Goal: Information Seeking & Learning: Learn about a topic

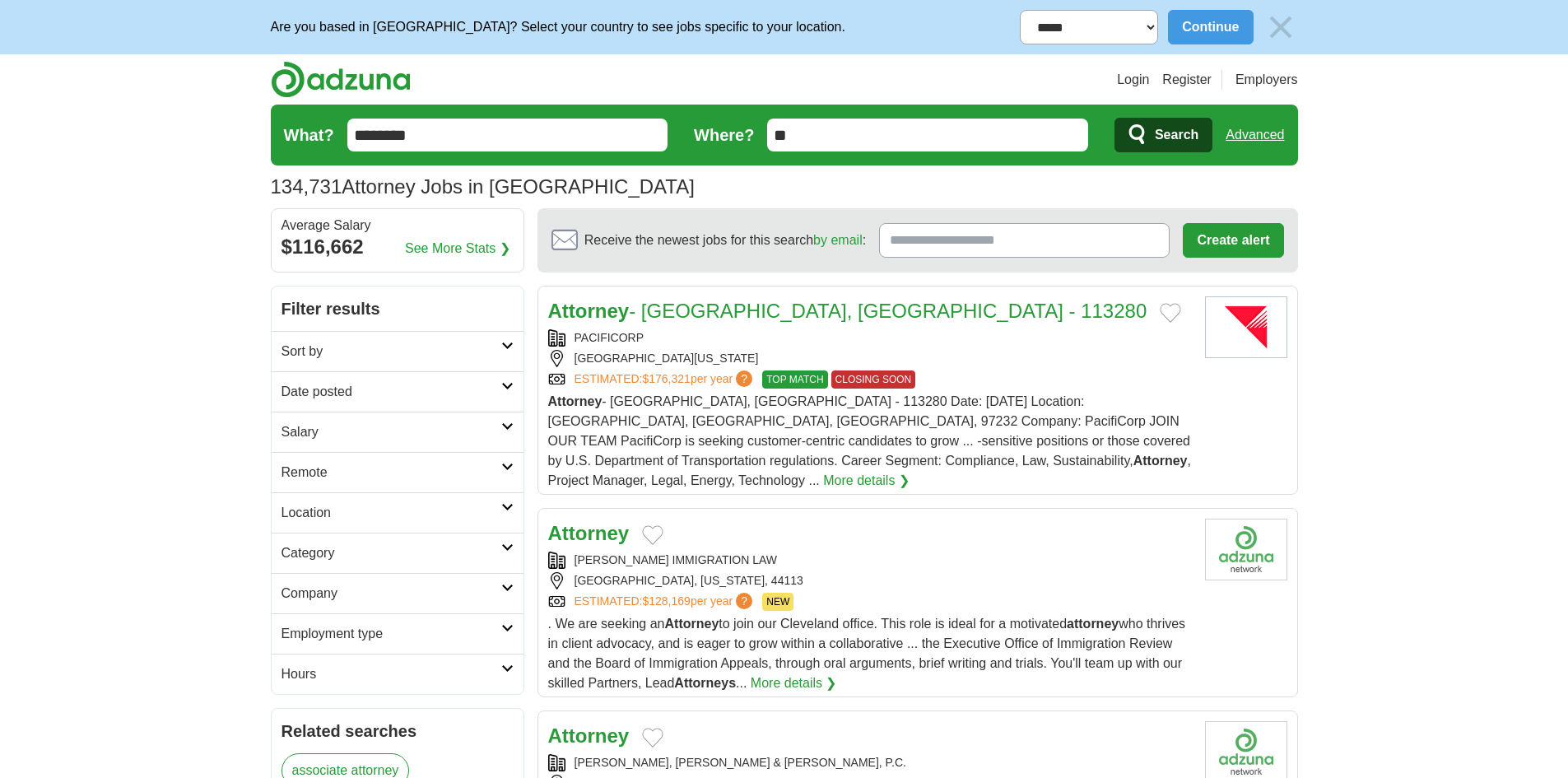
click at [360, 390] on h2 "Date posted" at bounding box center [391, 392] width 220 height 20
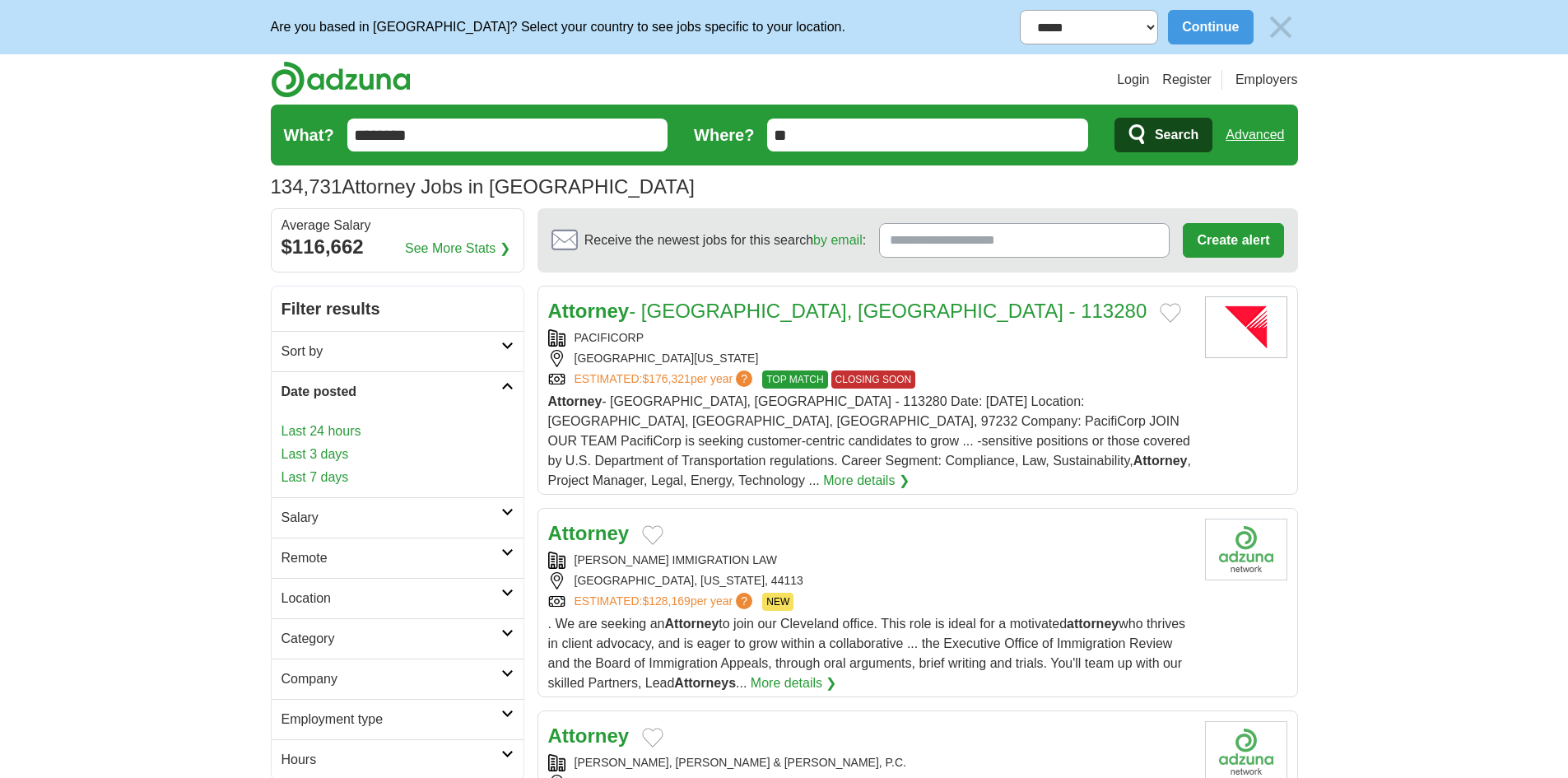
click at [350, 432] on link "Last 24 hours" at bounding box center [397, 431] width 232 height 20
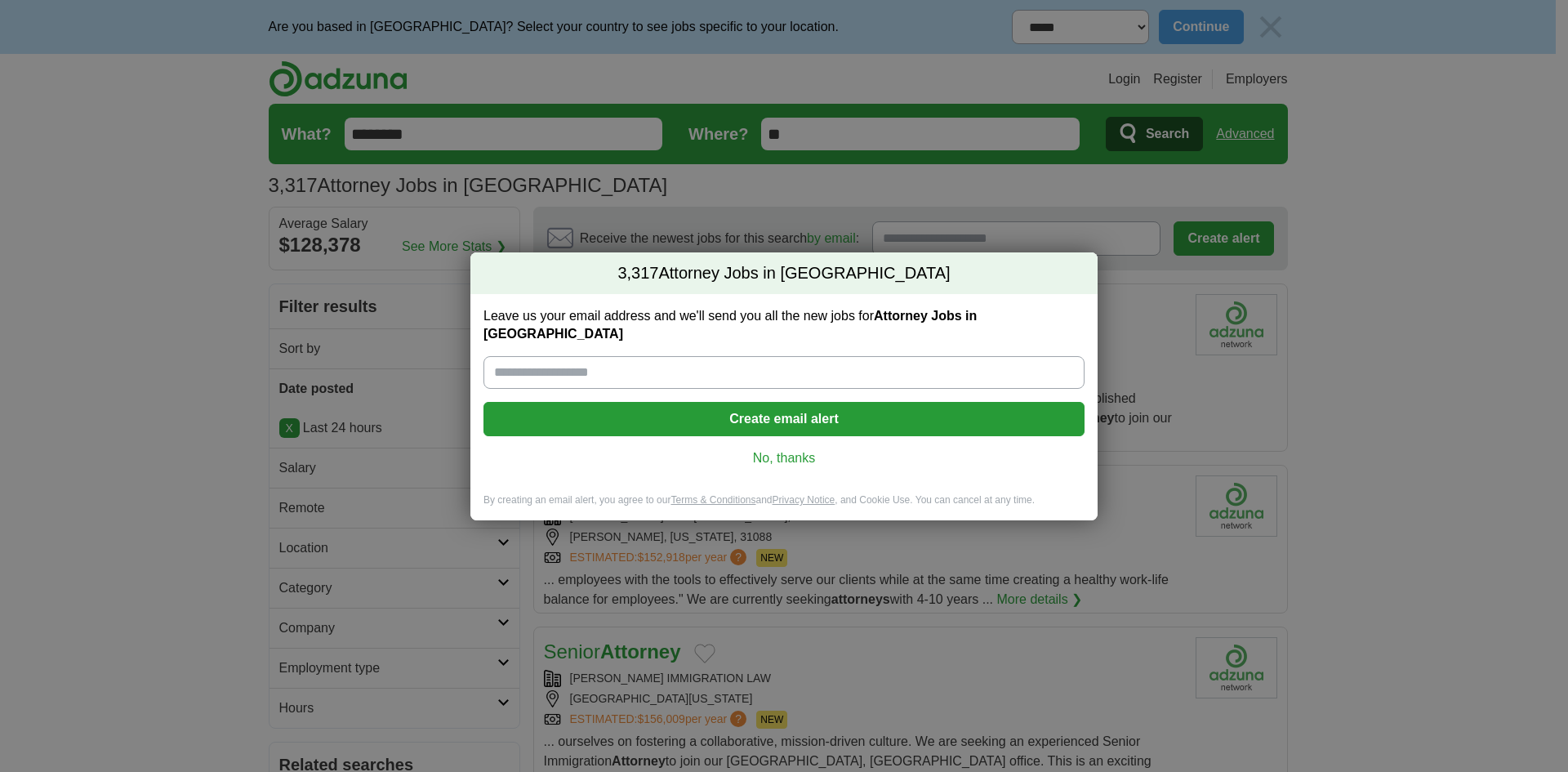
click at [788, 449] on link "No, thanks" at bounding box center [784, 458] width 575 height 18
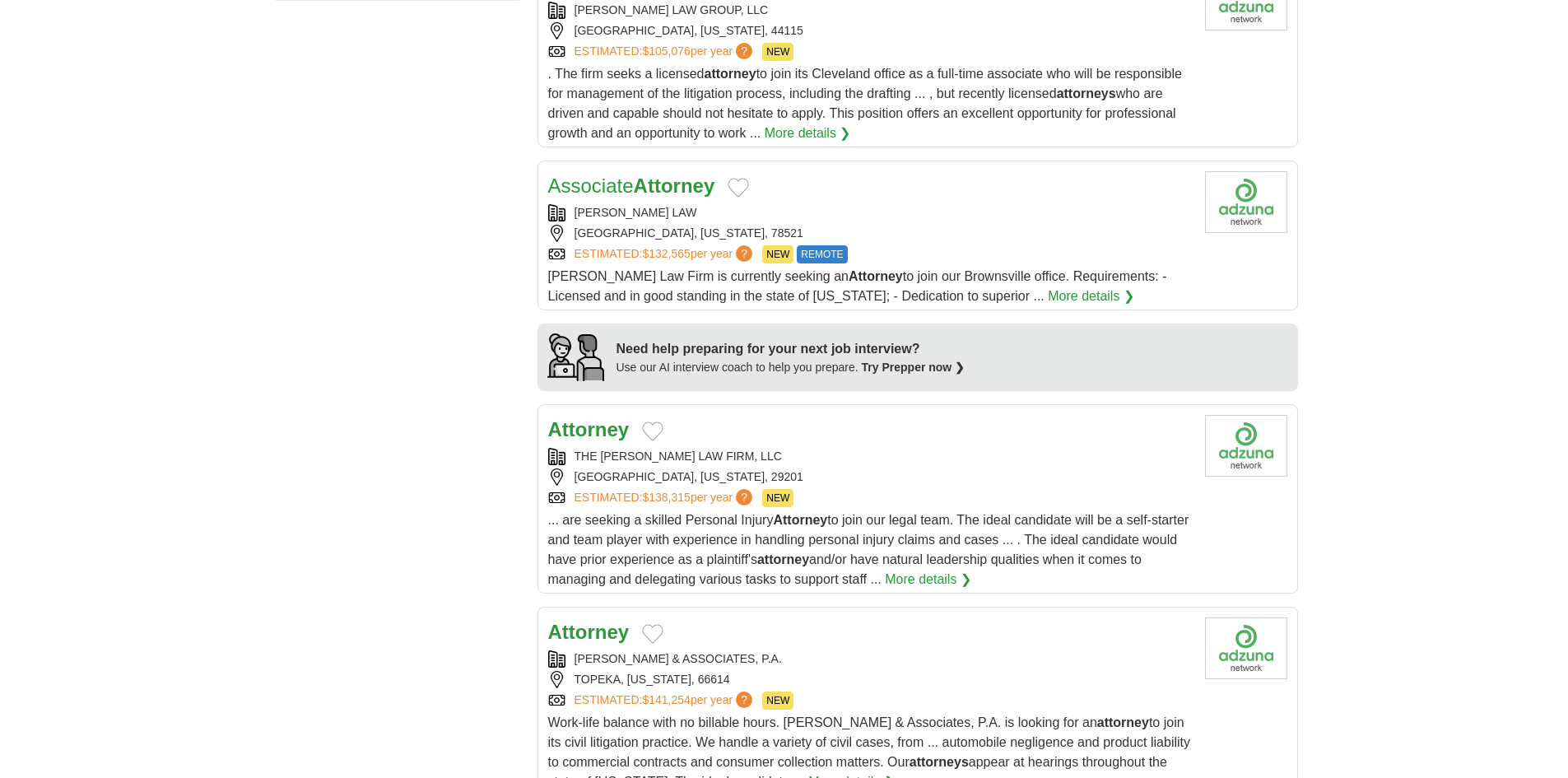
scroll to position [1317, 0]
